Goal: Transaction & Acquisition: Purchase product/service

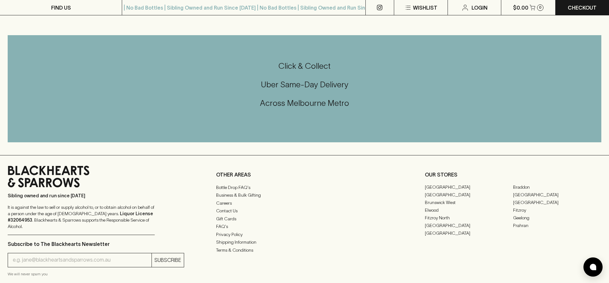
scroll to position [564, 0]
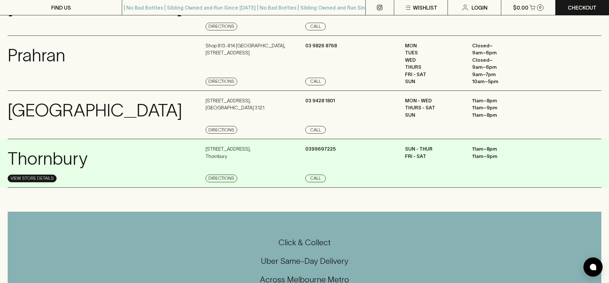
click at [40, 179] on link "View Store Details" at bounding box center [32, 179] width 49 height 8
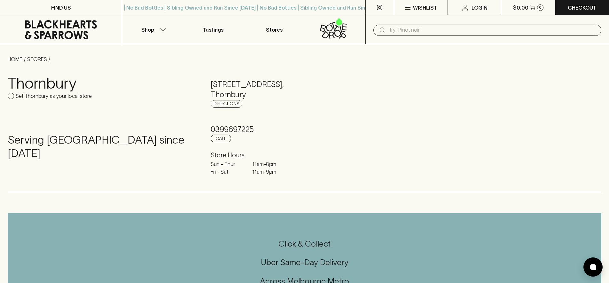
click at [154, 31] on button "Shop" at bounding box center [152, 29] width 61 height 28
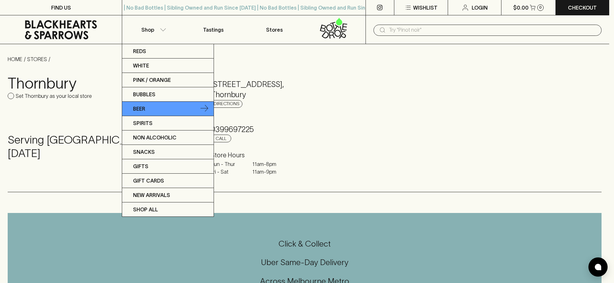
click at [168, 107] on link "Beer" at bounding box center [167, 109] width 91 height 14
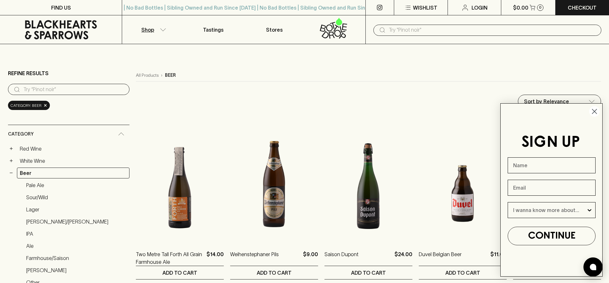
click at [593, 113] on icon "Close dialog" at bounding box center [594, 111] width 4 height 4
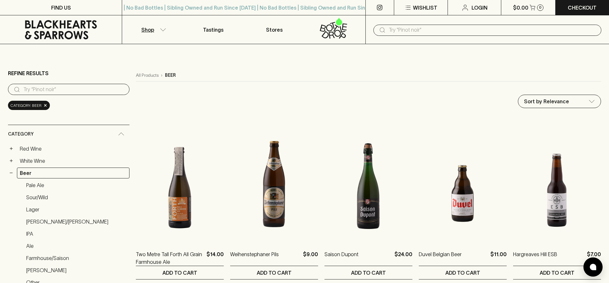
click at [398, 30] on input "text" at bounding box center [492, 30] width 207 height 10
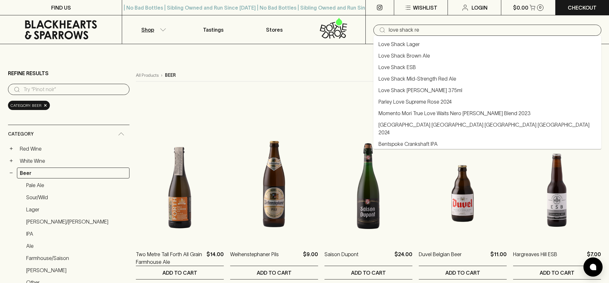
type input "love shack red"
click at [417, 43] on link "Love Shack Mid-Strength Red Ale" at bounding box center [417, 44] width 78 height 8
